Goal: Information Seeking & Learning: Learn about a topic

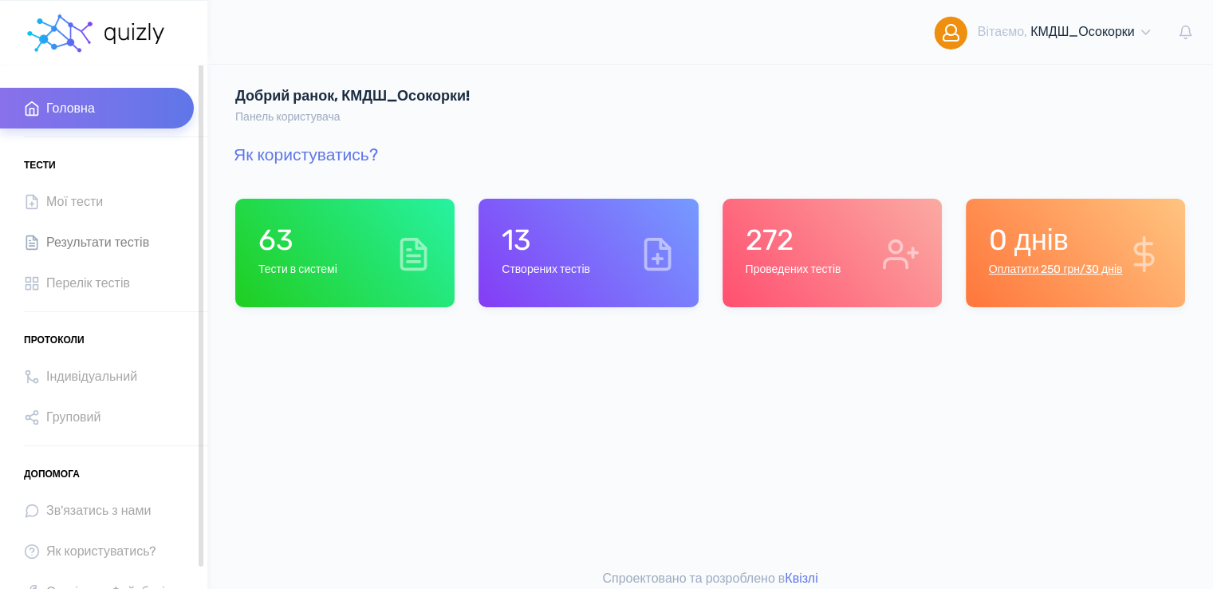
click at [106, 244] on span "Результати тестів" at bounding box center [97, 242] width 103 height 22
click at [70, 241] on span "Результати тестів" at bounding box center [97, 242] width 103 height 22
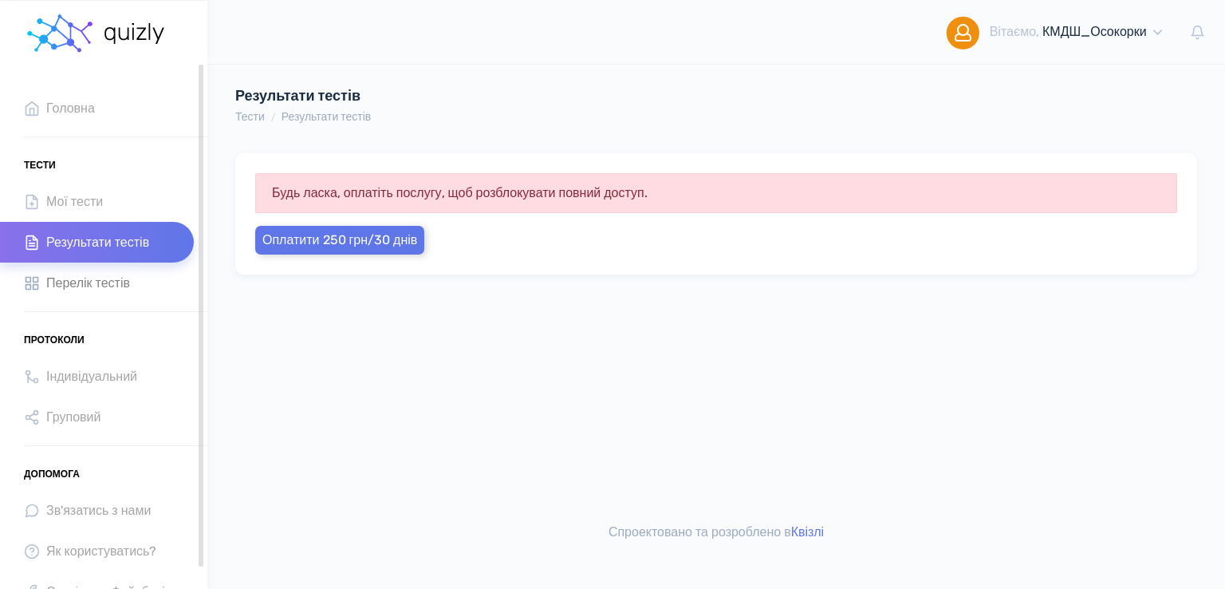
click at [81, 285] on span "Перелік тестів" at bounding box center [88, 283] width 84 height 22
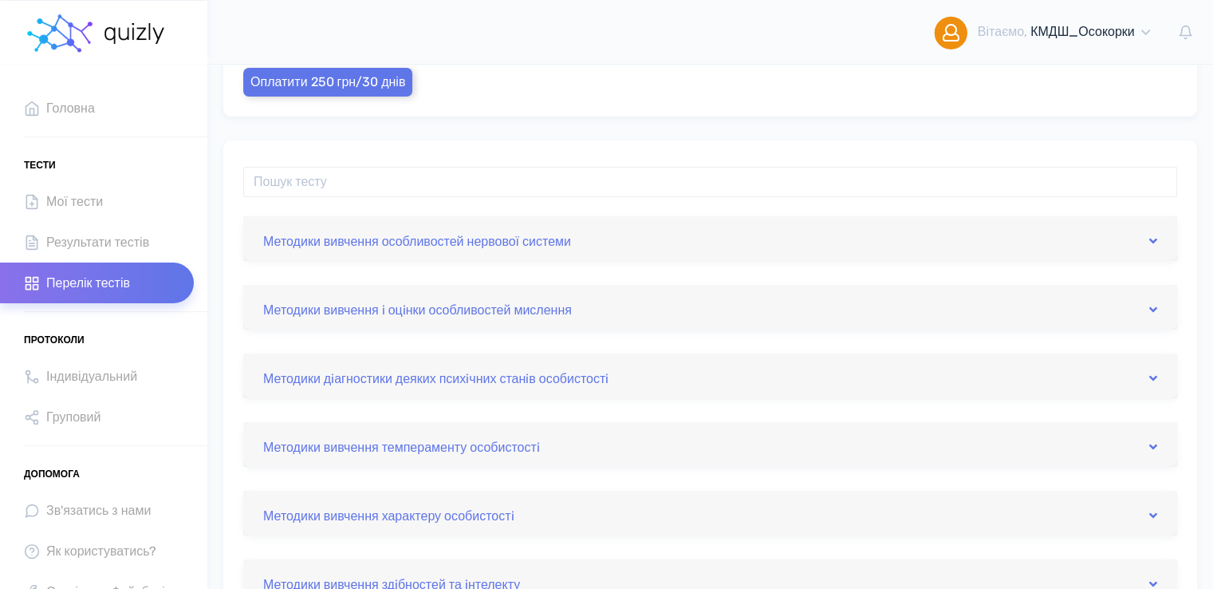
scroll to position [239, 0]
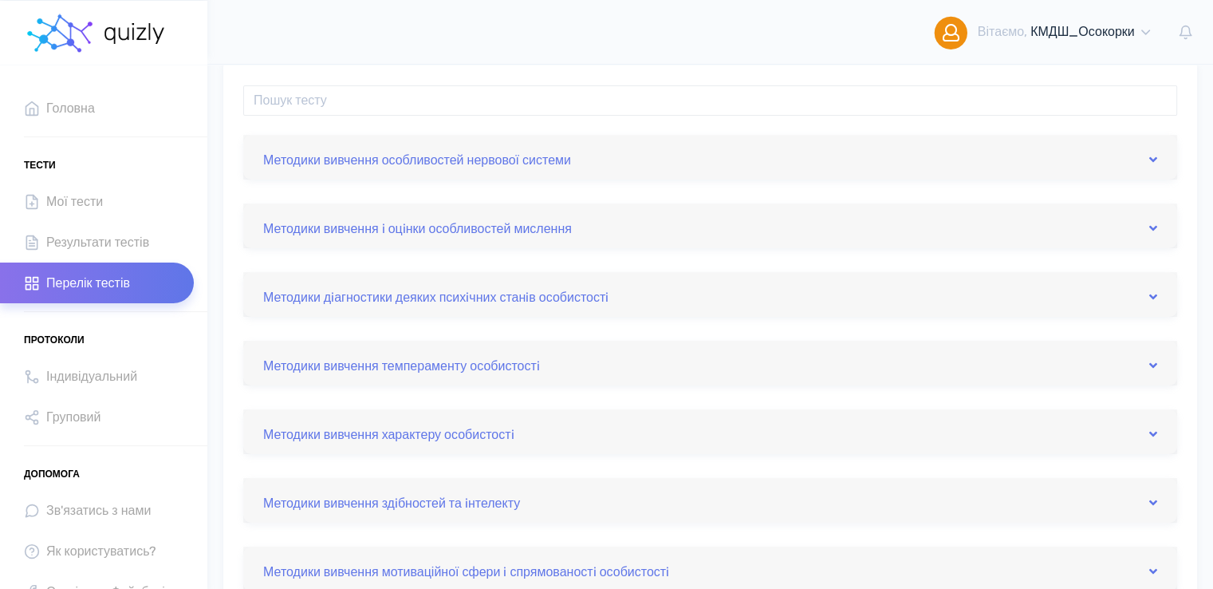
click at [525, 238] on div "Методики вивчення i оцiнки особливостей мислення" at bounding box center [710, 225] width 934 height 45
click at [1162, 225] on div "Методики вивчення i оцiнки особливостей мислення" at bounding box center [710, 225] width 934 height 45
click at [1145, 231] on link "Методики вивчення i оцiнки особливостей мислення" at bounding box center [710, 226] width 894 height 26
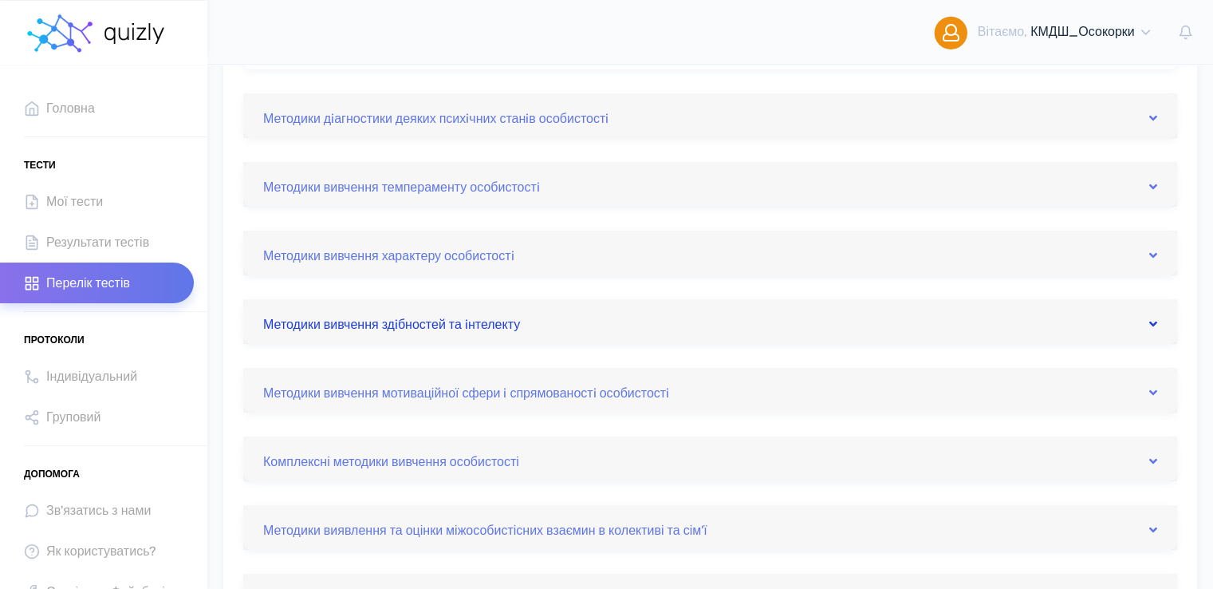
scroll to position [558, 0]
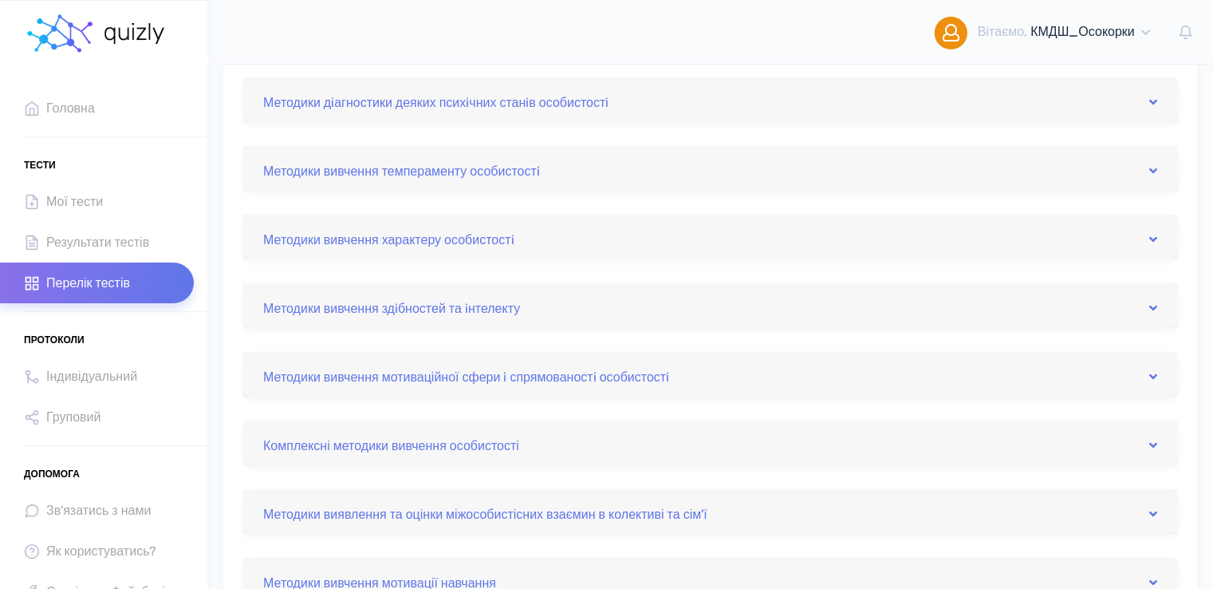
click at [825, 259] on div "Методики вивчення особливостей нервової системи Вивчення властивостей нервової …" at bounding box center [710, 278] width 934 height 924
click at [834, 235] on link "Методики вивчення характеру особистостi" at bounding box center [710, 237] width 894 height 26
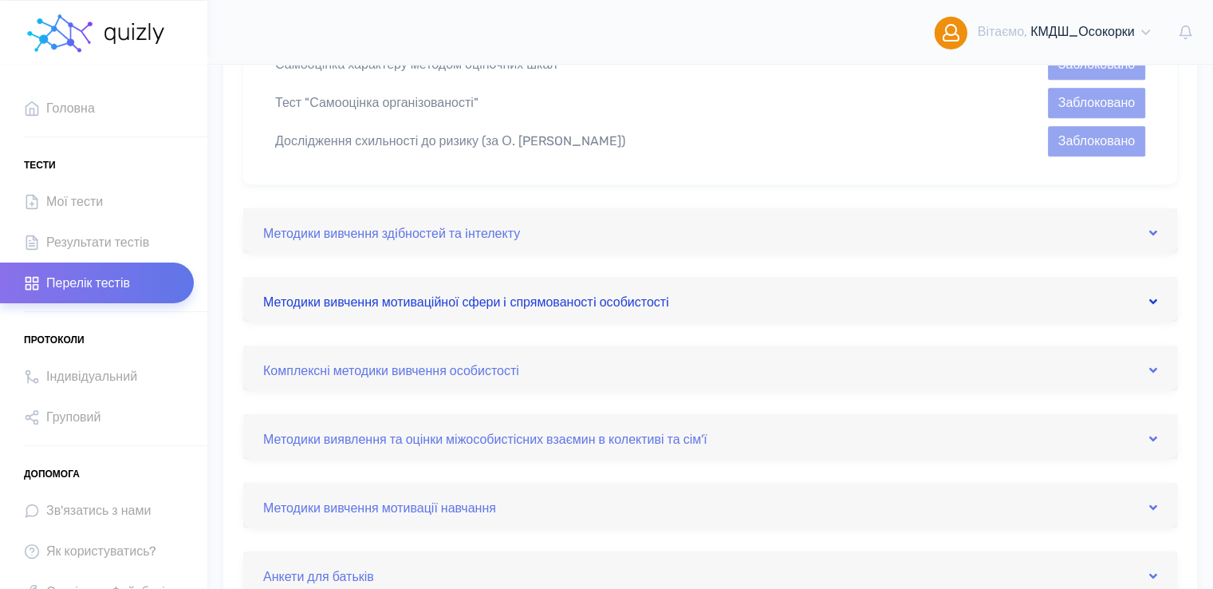
scroll to position [718, 0]
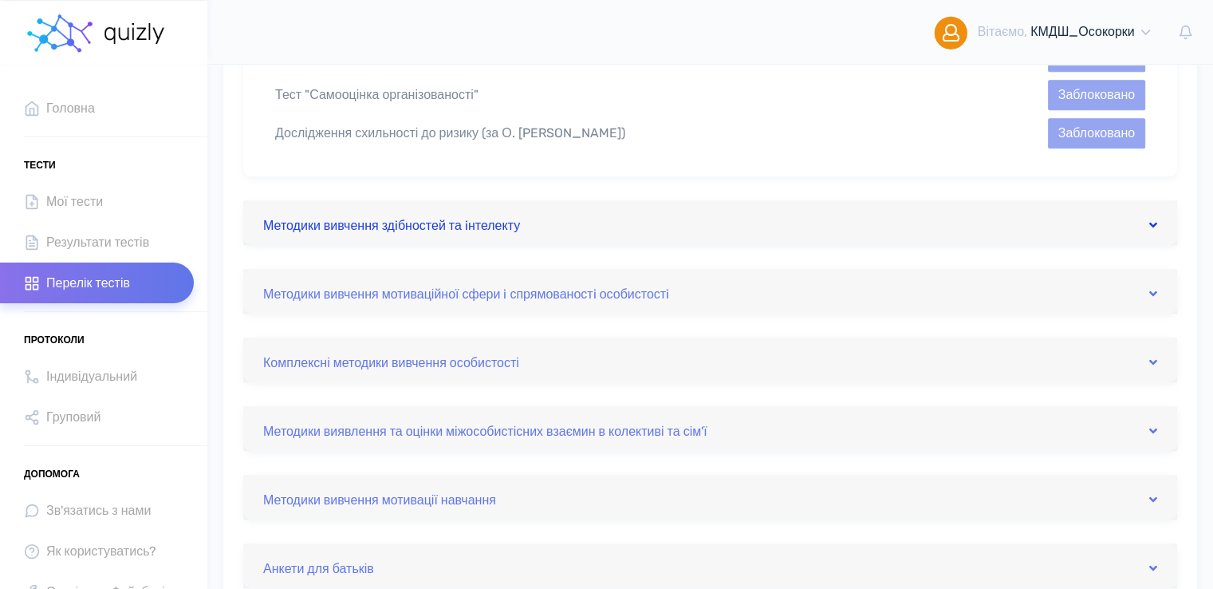
click at [536, 227] on link "Методики вивчення здiбностей та iнтелекту" at bounding box center [710, 223] width 894 height 26
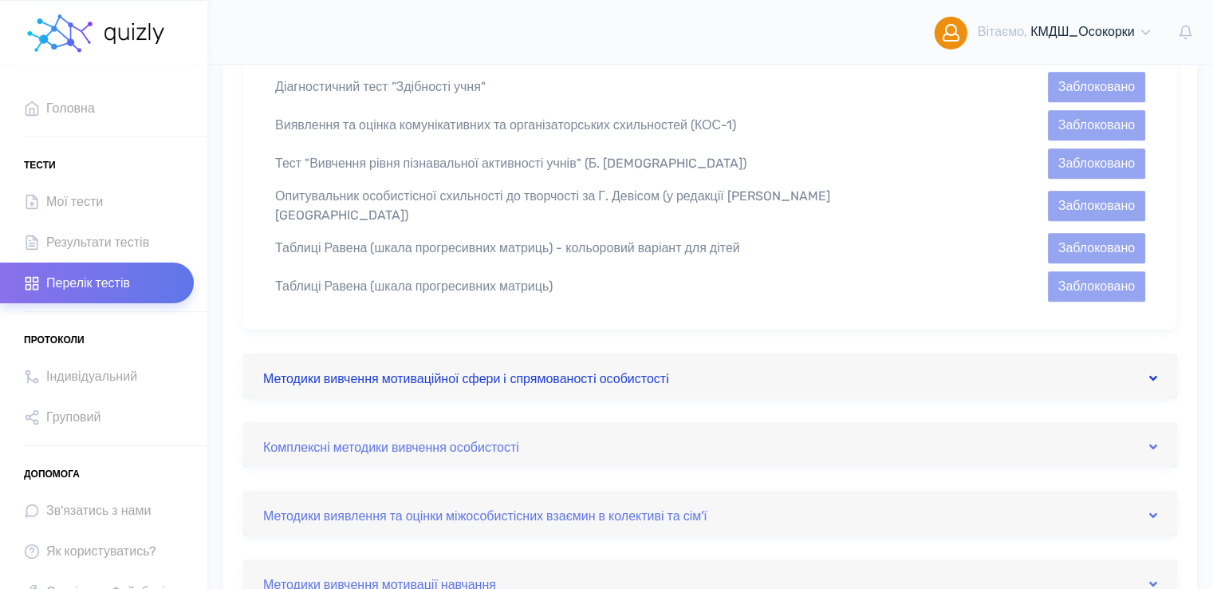
click at [648, 372] on link "Методики вивчення мотиваційної сфери i спрямованостi особистостi" at bounding box center [710, 376] width 894 height 26
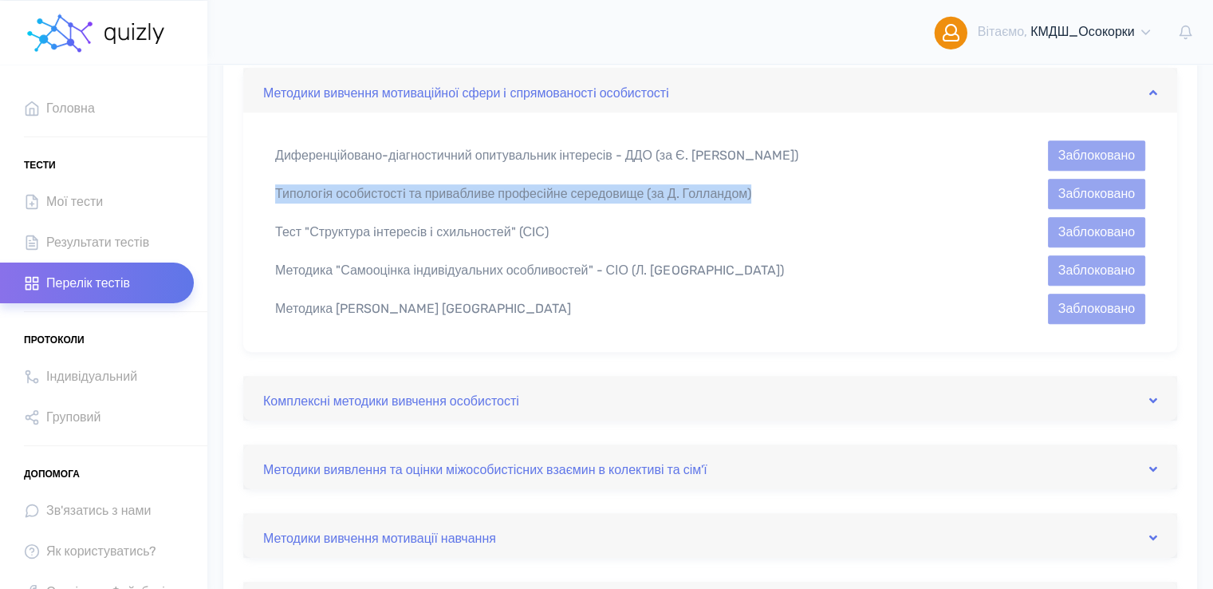
drag, startPoint x: 276, startPoint y: 192, endPoint x: 721, endPoint y: 207, distance: 445.3
click at [781, 188] on div "Типологiя особистостi та привабливе професiйне середовище (за Д. Голландом)" at bounding box center [598, 193] width 671 height 19
copy div "Типологiя особистостi та привабливе професiйне середовище (за Д. Голландом)"
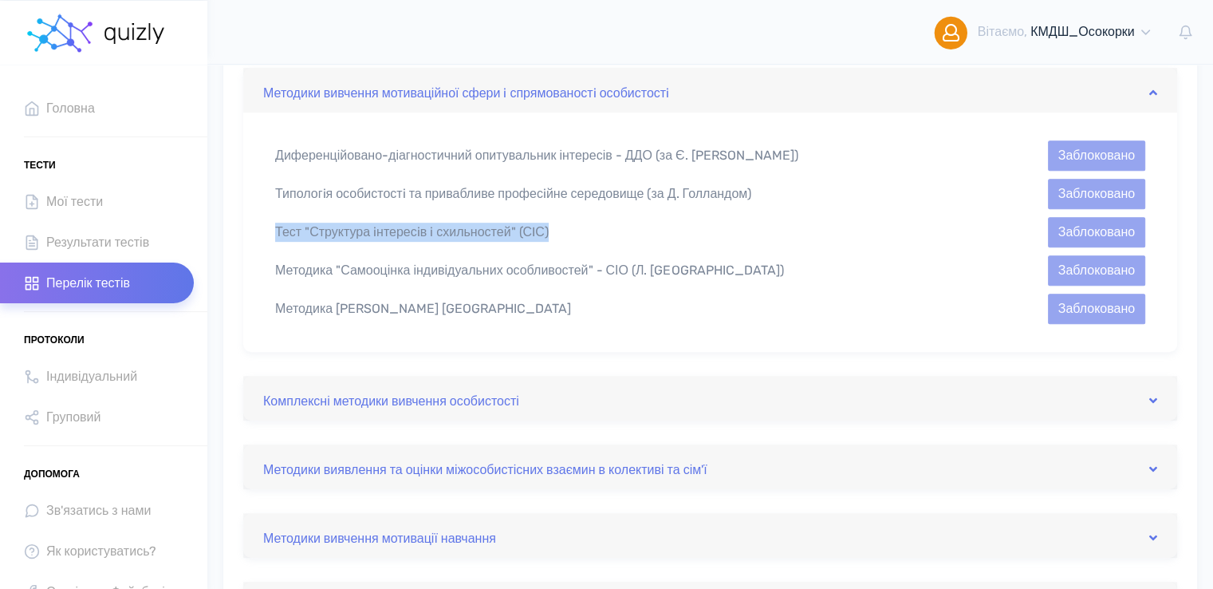
drag, startPoint x: 273, startPoint y: 233, endPoint x: 610, endPoint y: 231, distance: 337.4
click at [610, 231] on div "Тест "Структура iнтересiв i схильностей" (СIС)" at bounding box center [598, 232] width 671 height 19
copy div "Тест "Структура iнтересiв i схильностей" (СIС)"
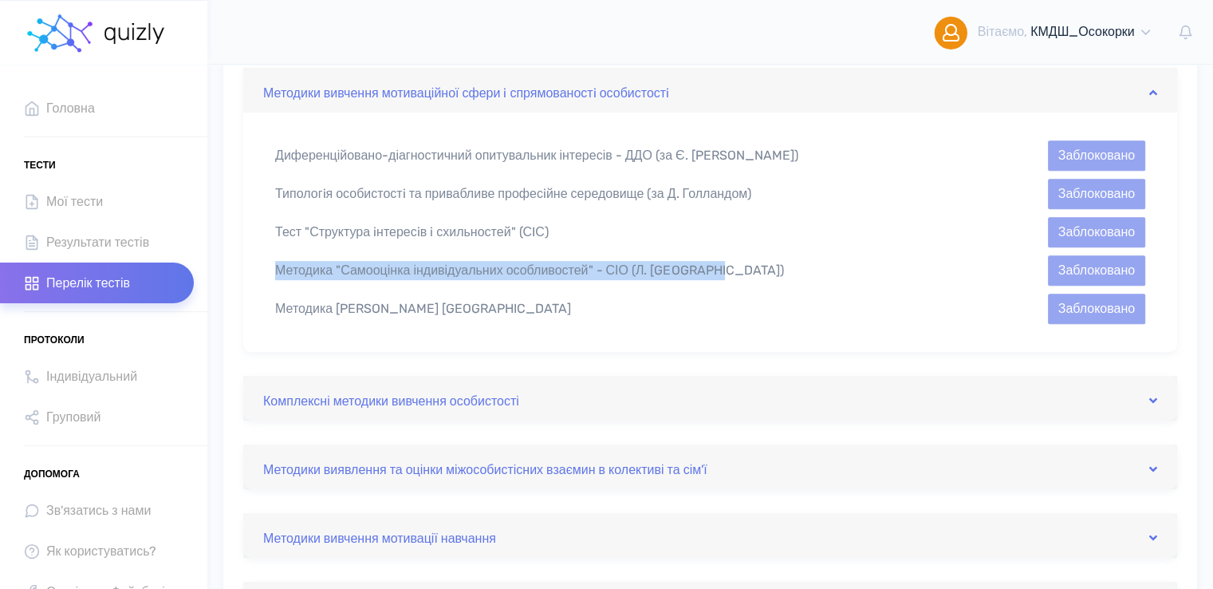
drag, startPoint x: 278, startPoint y: 269, endPoint x: 759, endPoint y: 270, distance: 481.8
click at [759, 270] on div "Методика "Самооцінка індивідуальних особливостей" - СІО (Л. [GEOGRAPHIC_DATA])" at bounding box center [598, 270] width 671 height 19
copy div "Методика "Самооцінка індивідуальних особливостей" - СІО (Л. [GEOGRAPHIC_DATA])"
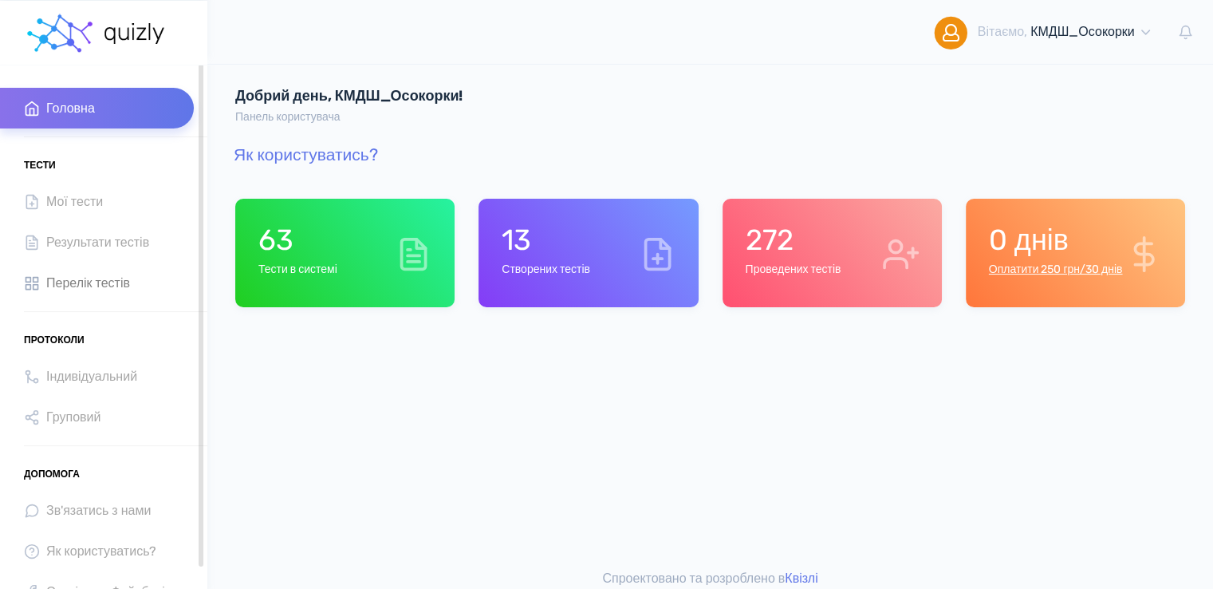
click at [113, 283] on span "Перелік тестів" at bounding box center [88, 283] width 84 height 22
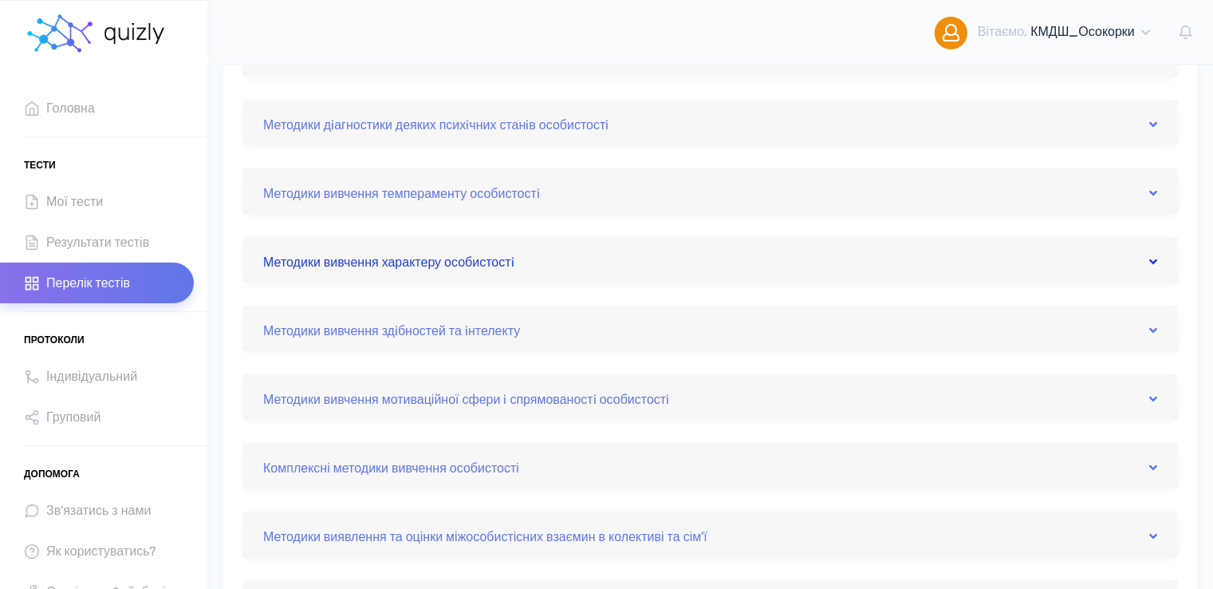
scroll to position [638, 0]
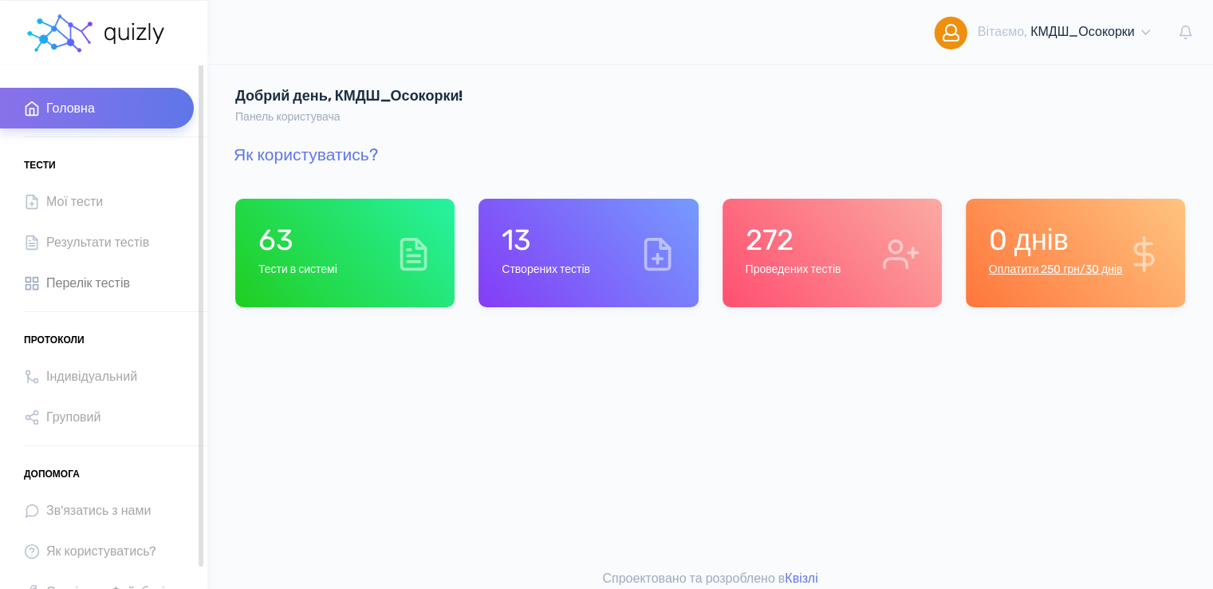
click at [89, 277] on span "Перелік тестів" at bounding box center [88, 283] width 84 height 22
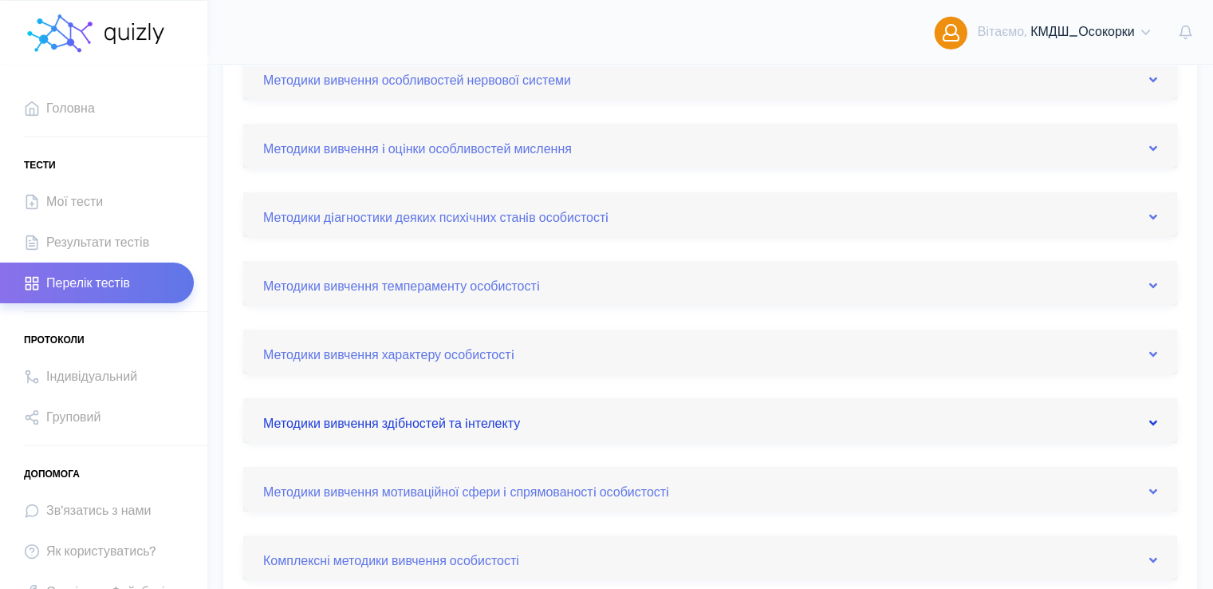
scroll to position [399, 0]
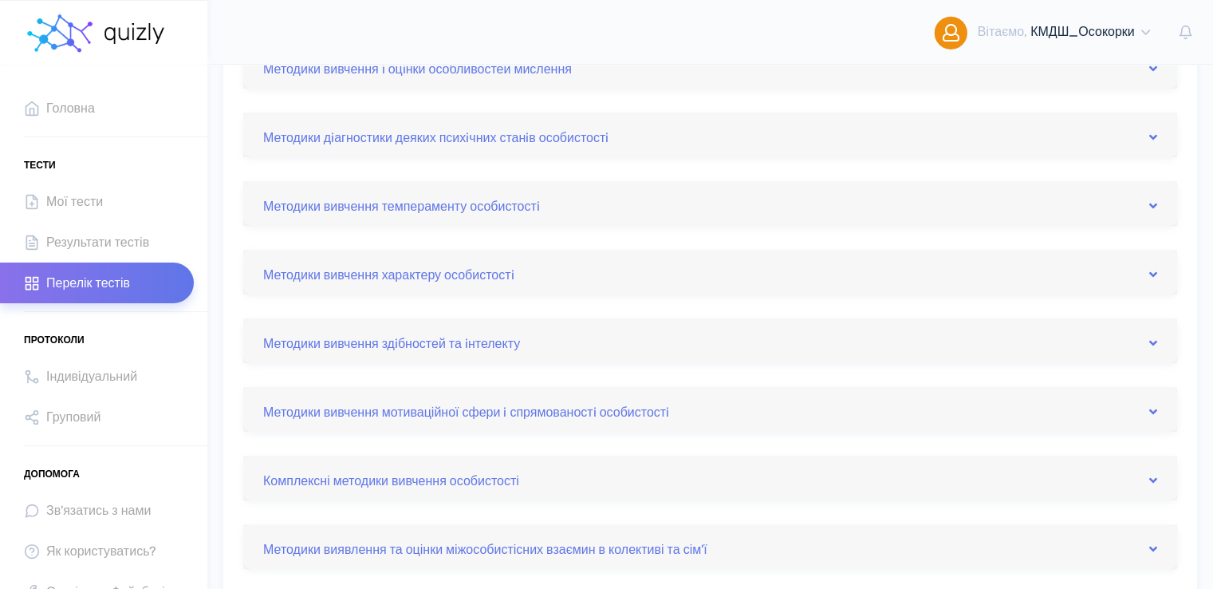
click at [514, 422] on div "Методики вивчення мотиваційної сфери i спрямованостi особистостi" at bounding box center [710, 409] width 934 height 45
click at [525, 412] on link "Методики вивчення мотиваційної сфери i спрямованостi особистостi" at bounding box center [710, 409] width 894 height 26
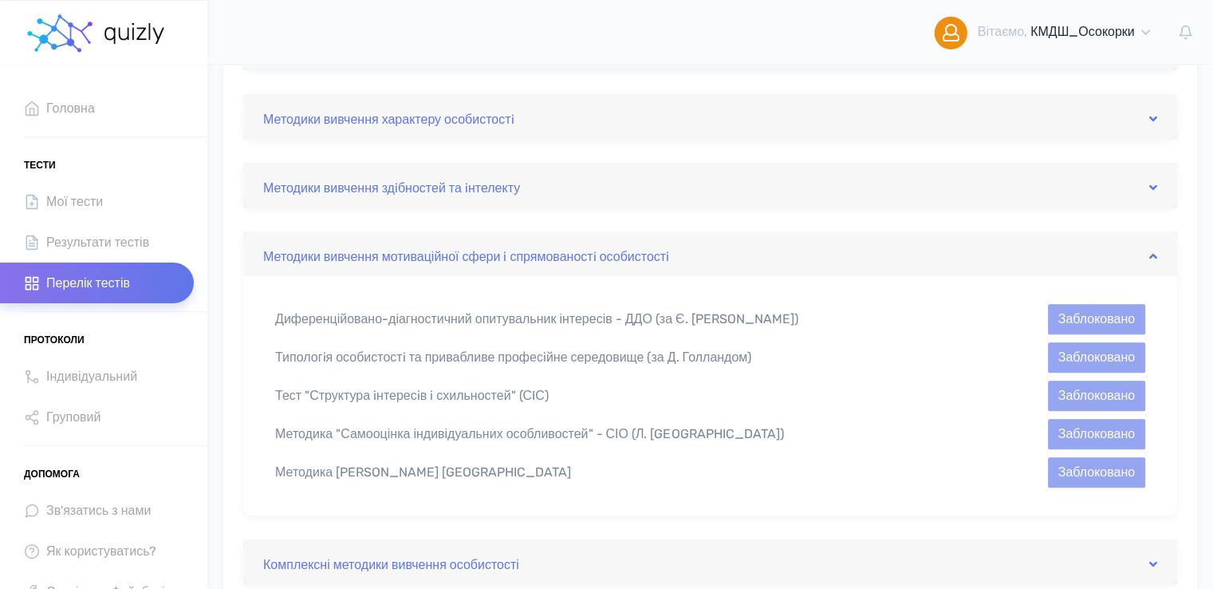
scroll to position [558, 0]
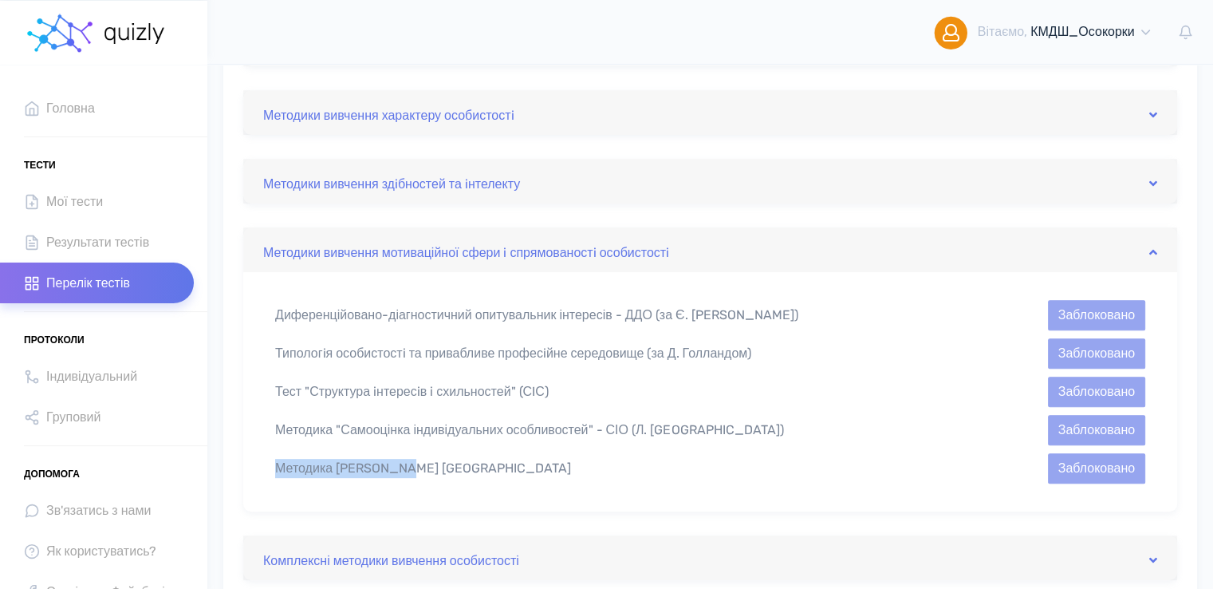
drag, startPoint x: 275, startPoint y: 467, endPoint x: 448, endPoint y: 476, distance: 173.4
click at [448, 476] on div "Методика Л. Йовайши Заблоковано" at bounding box center [710, 468] width 894 height 30
copy div "Методика Л. Йовайши"
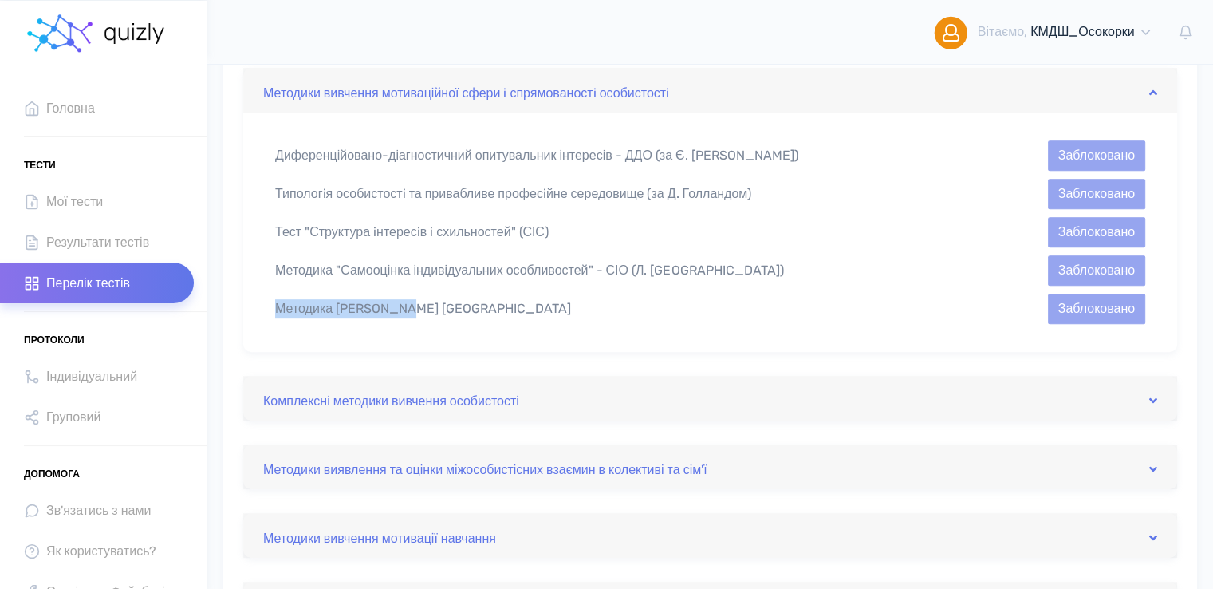
scroll to position [798, 0]
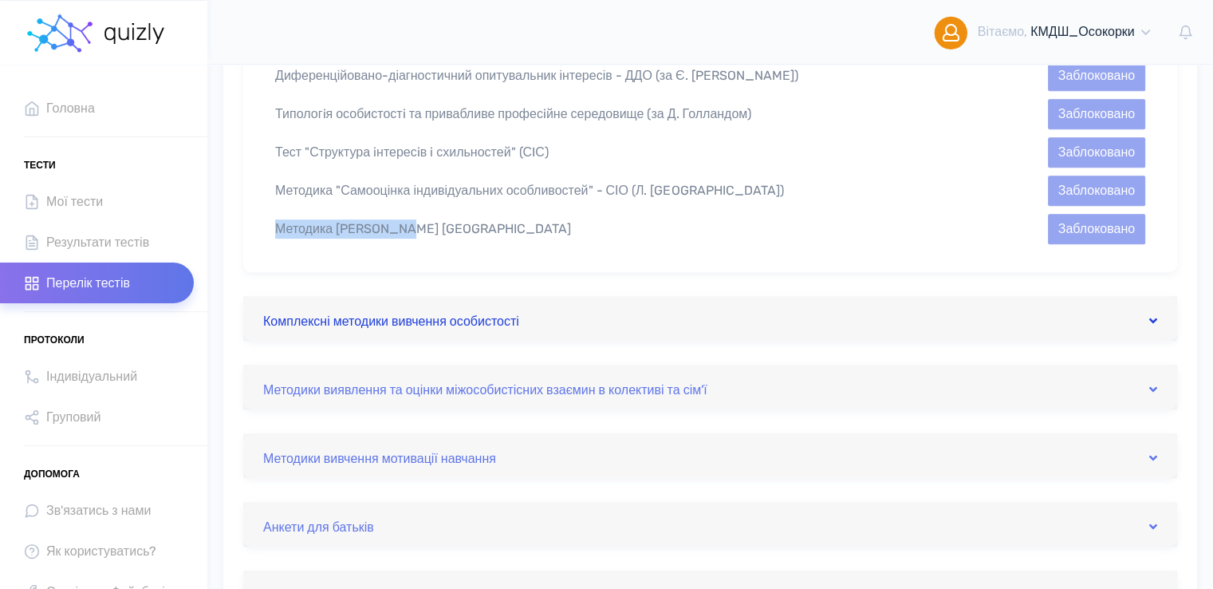
click at [491, 318] on link "Комплексні методики вивчення особистості" at bounding box center [710, 319] width 894 height 26
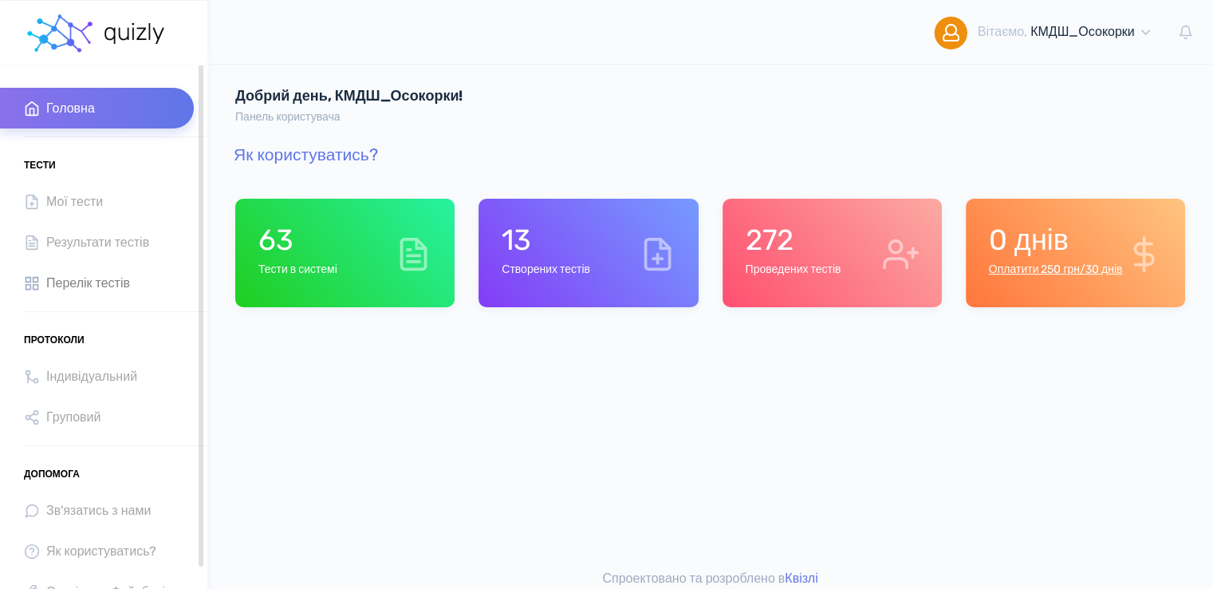
click at [101, 278] on span "Перелік тестів" at bounding box center [88, 283] width 84 height 22
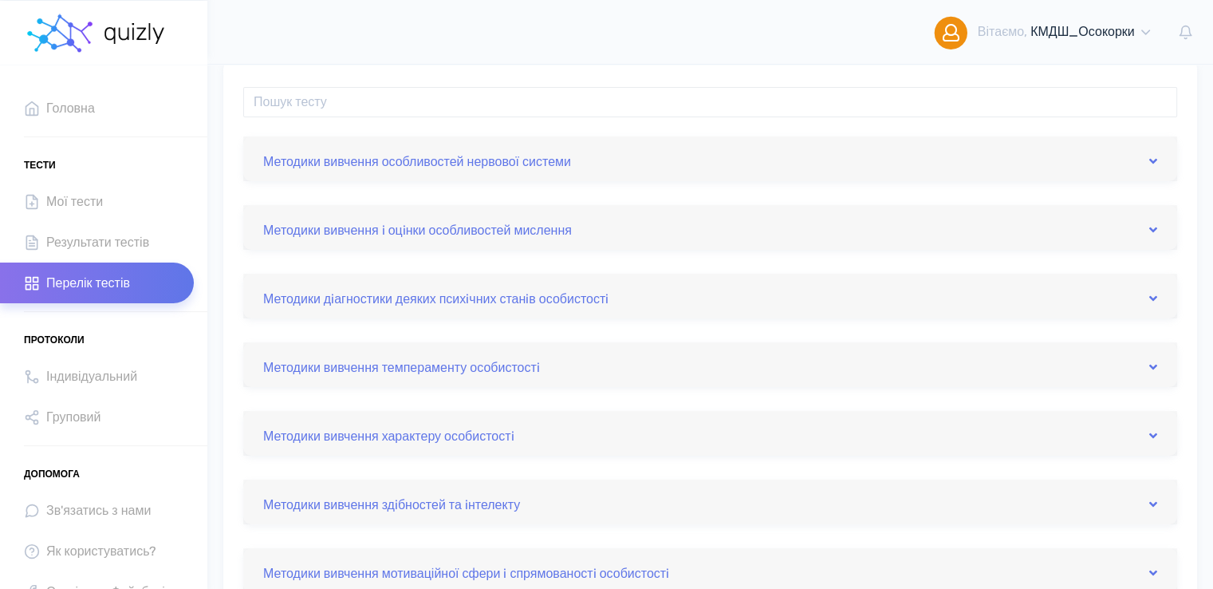
scroll to position [239, 0]
click at [472, 227] on link "Методики вивчення i оцiнки особливостей мислення" at bounding box center [710, 226] width 894 height 26
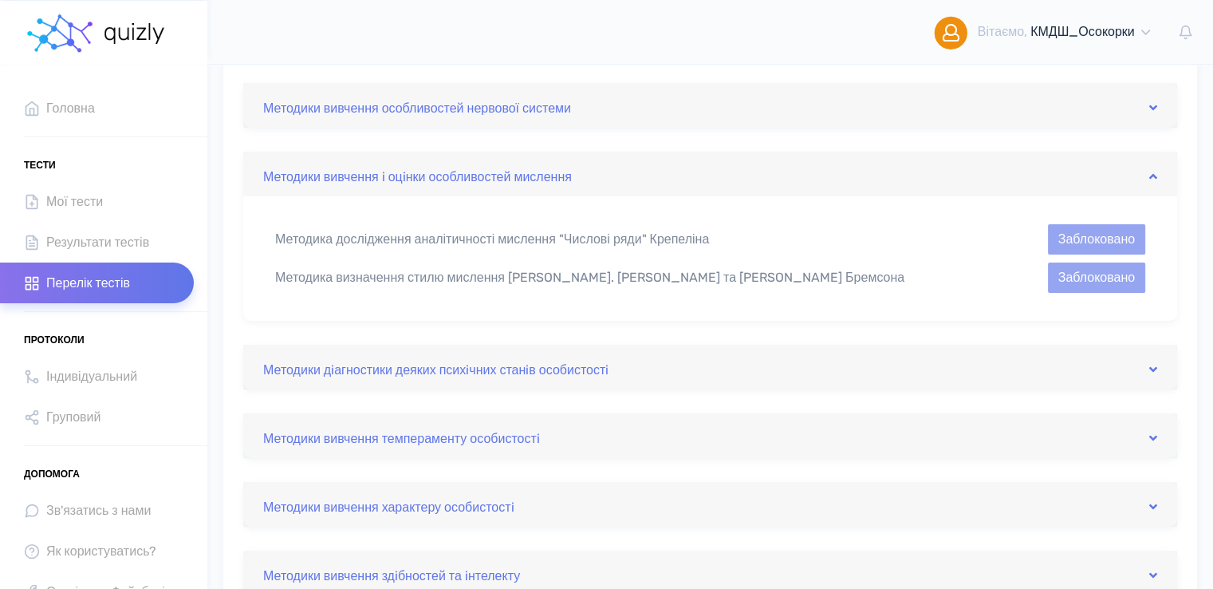
scroll to position [319, 0]
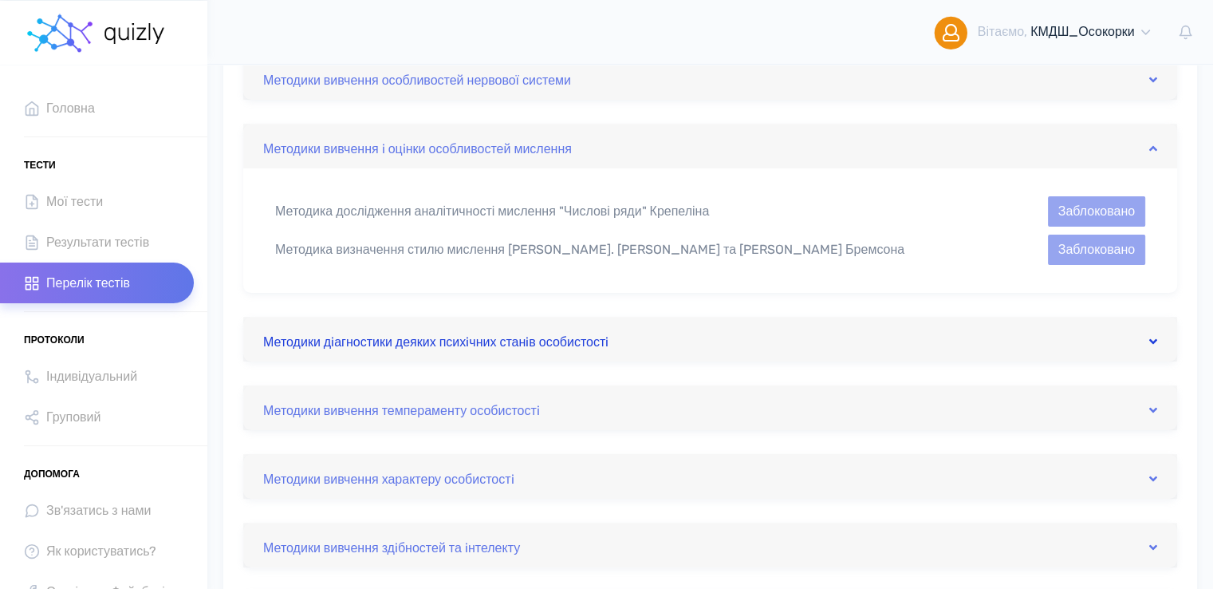
click at [569, 341] on link "Методики дiагностики деяких психiчних станiв особистостi" at bounding box center [710, 339] width 894 height 26
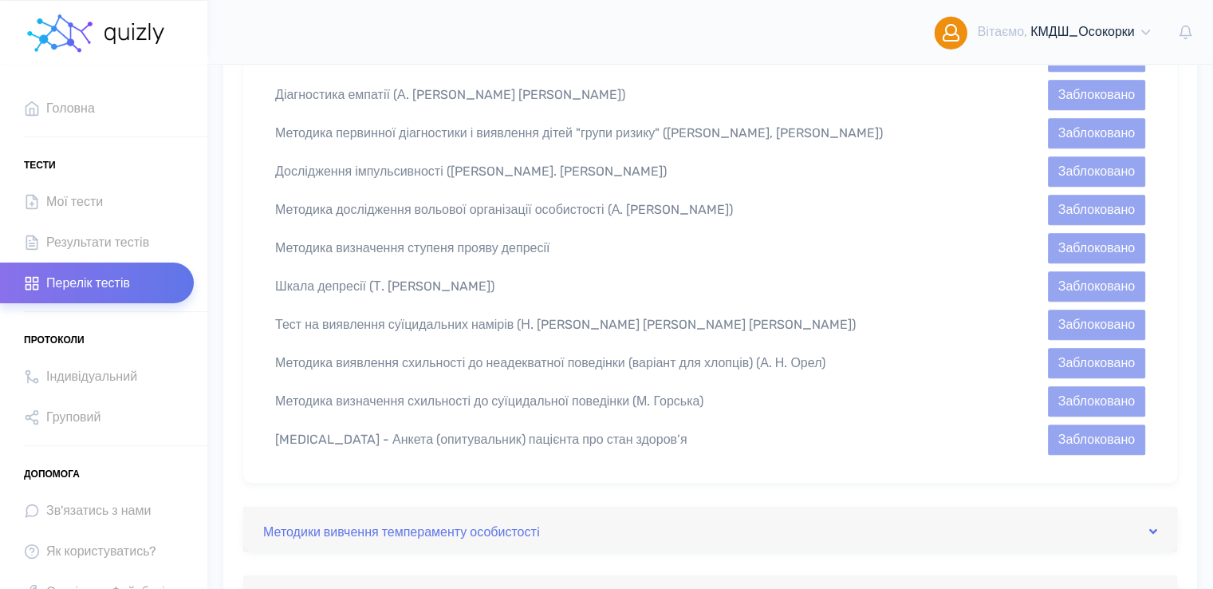
scroll to position [1037, 0]
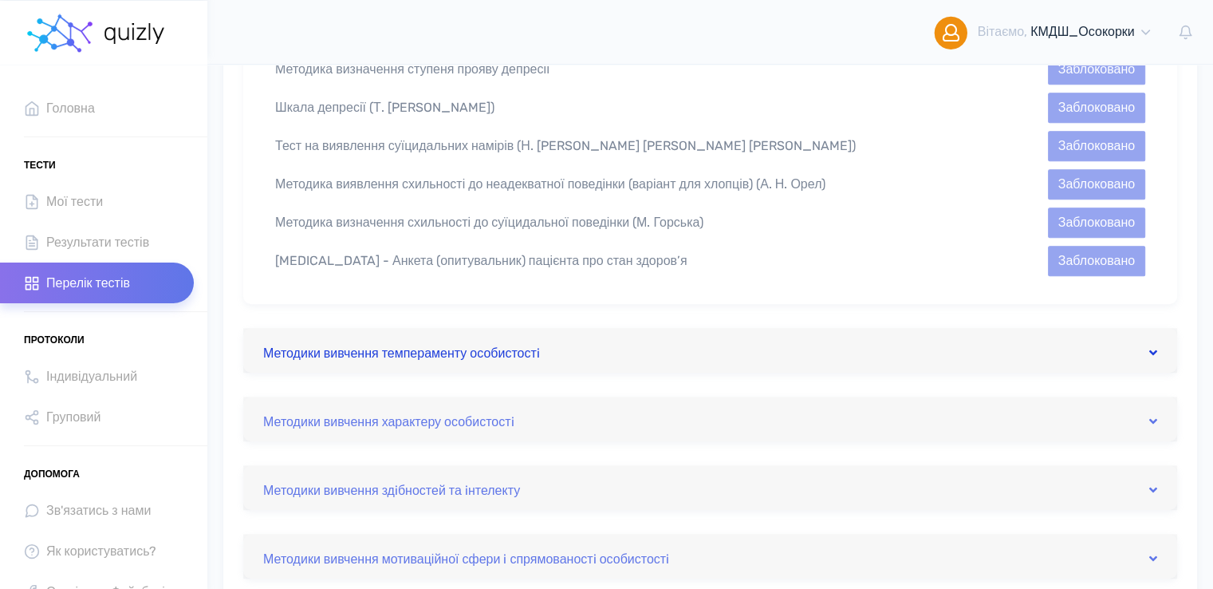
click at [498, 337] on link "Методики вивчення темпераменту особистостi" at bounding box center [710, 350] width 894 height 26
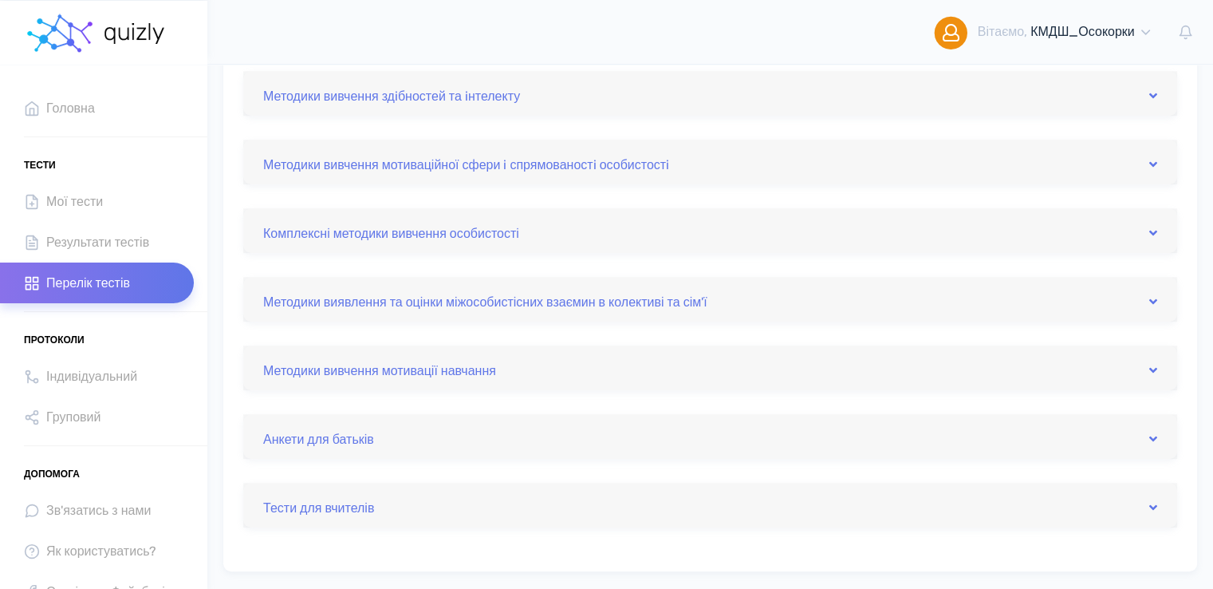
scroll to position [721, 0]
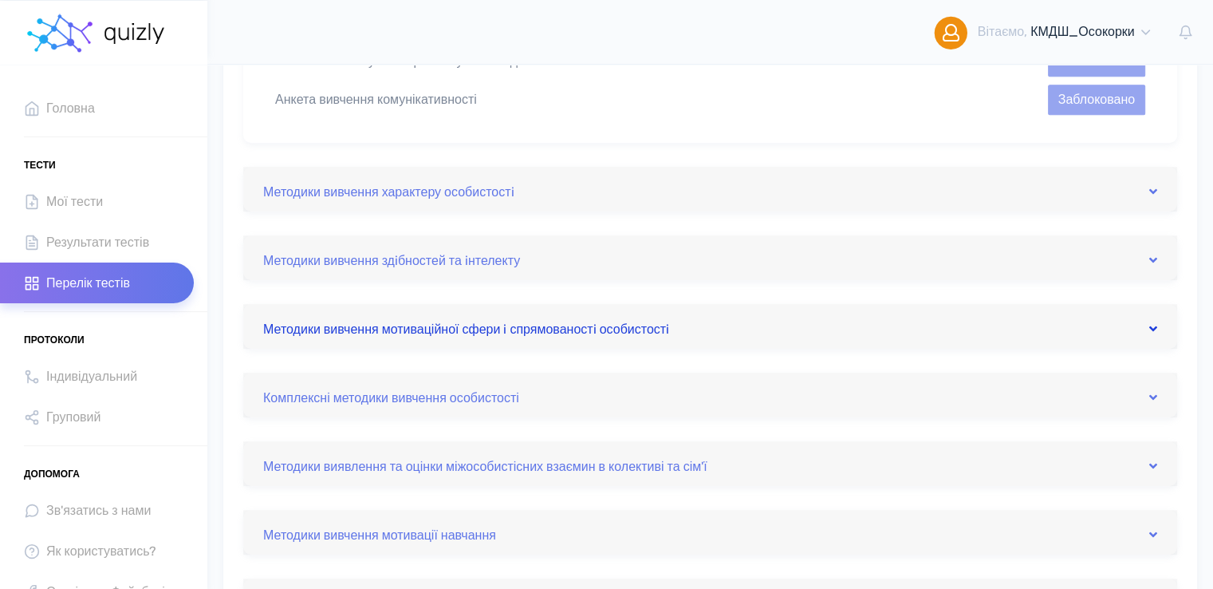
click at [489, 327] on link "Методики вивчення мотиваційної сфери i спрямованостi особистостi" at bounding box center [710, 326] width 894 height 26
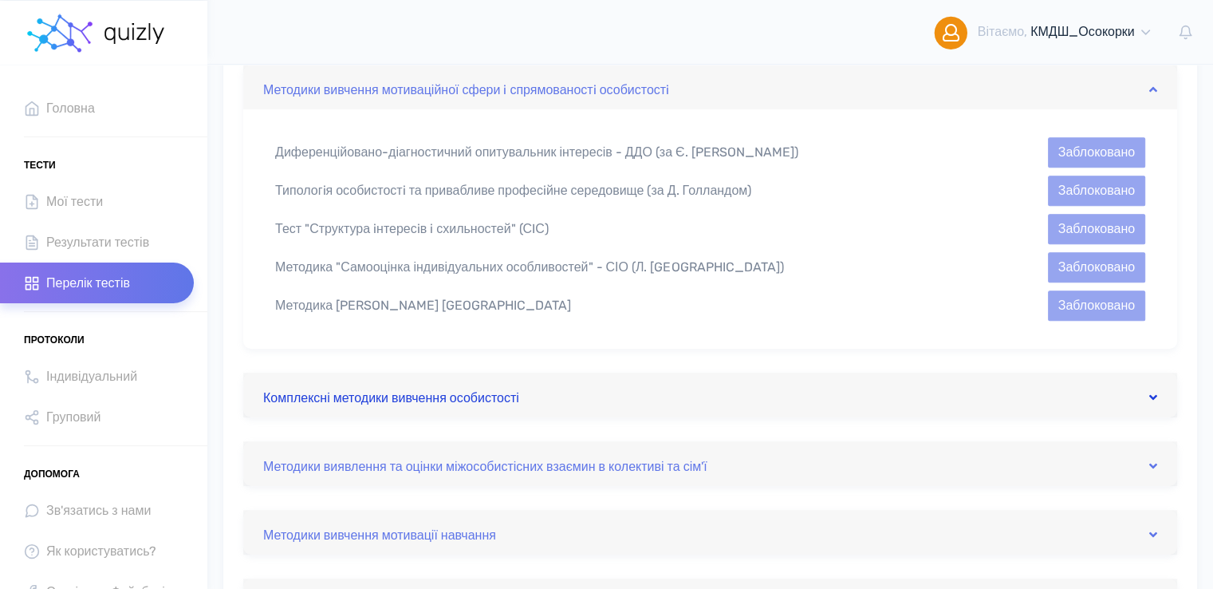
click at [526, 401] on link "Комплексні методики вивчення особистості" at bounding box center [710, 395] width 894 height 26
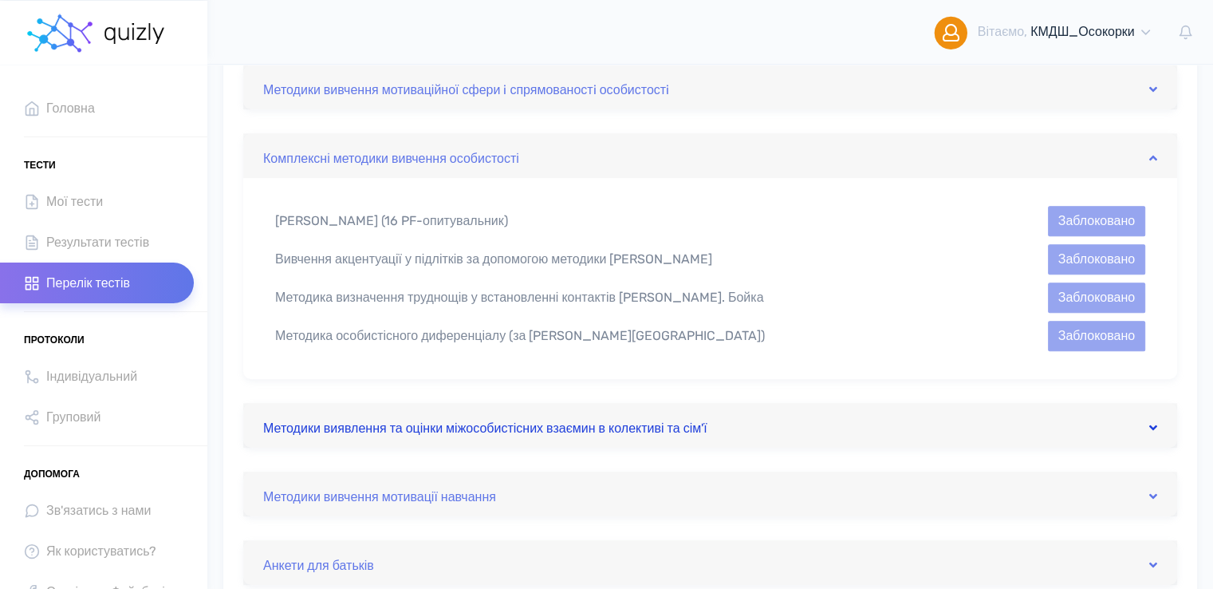
click at [520, 432] on link "Методики виявлення та оцінки міжособистісних взаємин в колективі та сім'ї" at bounding box center [710, 425] width 894 height 26
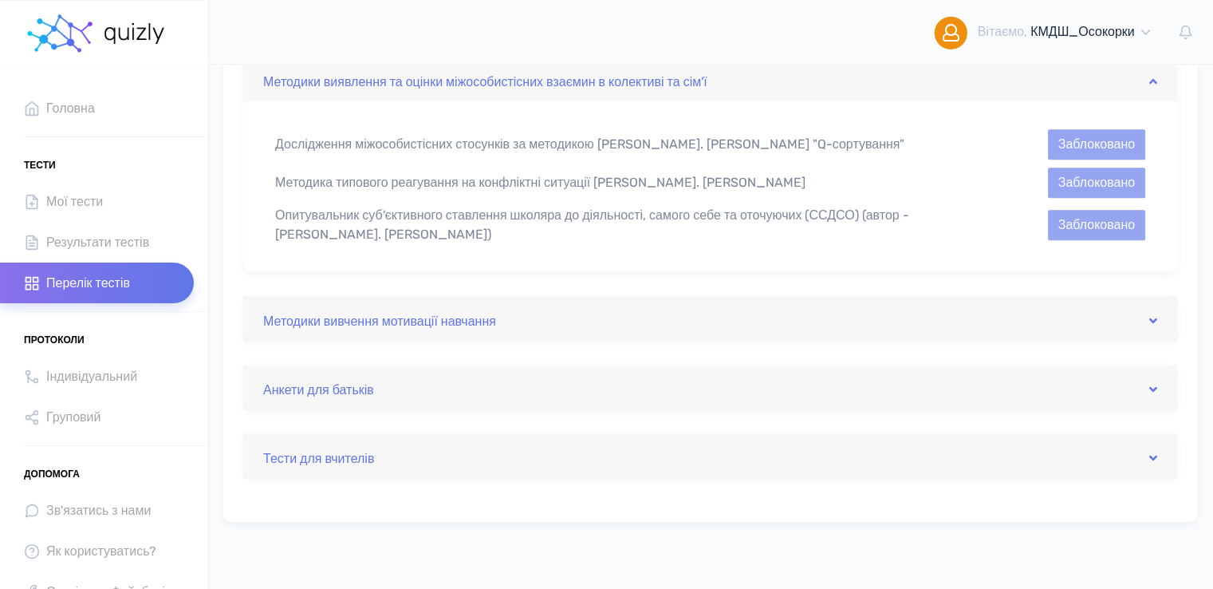
scroll to position [881, 0]
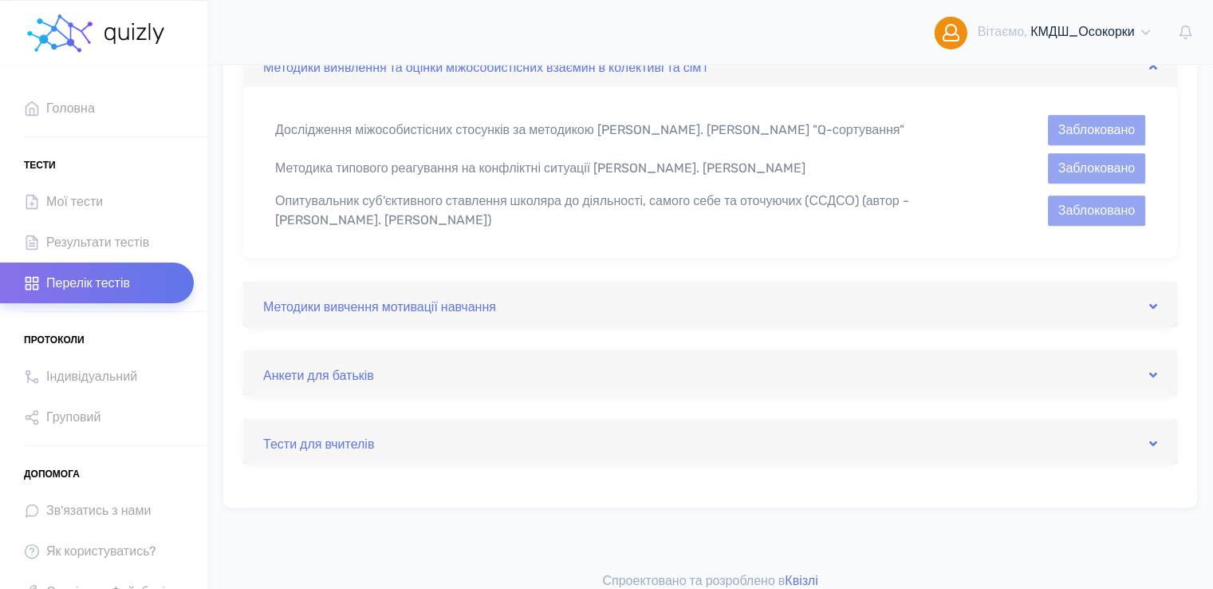
click at [471, 318] on div "Методики вивчення мотивації навчання" at bounding box center [710, 304] width 934 height 45
click at [488, 306] on link "Методики вивчення мотивації навчання" at bounding box center [710, 304] width 894 height 26
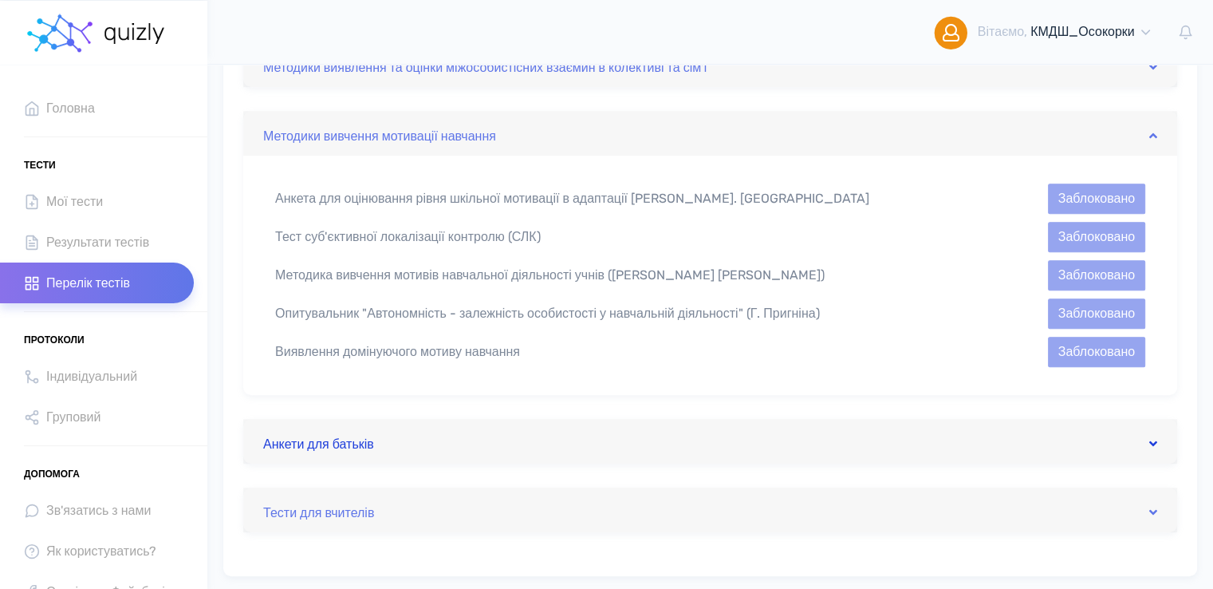
click at [348, 444] on link "Анкети для батьків" at bounding box center [710, 441] width 894 height 26
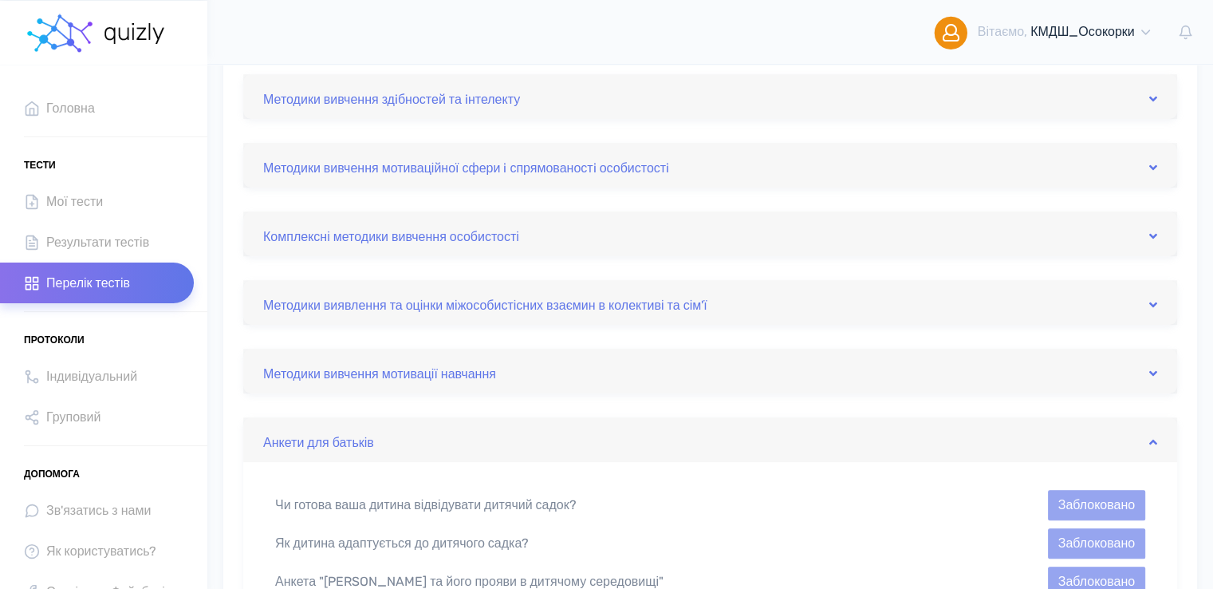
scroll to position [641, 0]
